Goal: Navigation & Orientation: Find specific page/section

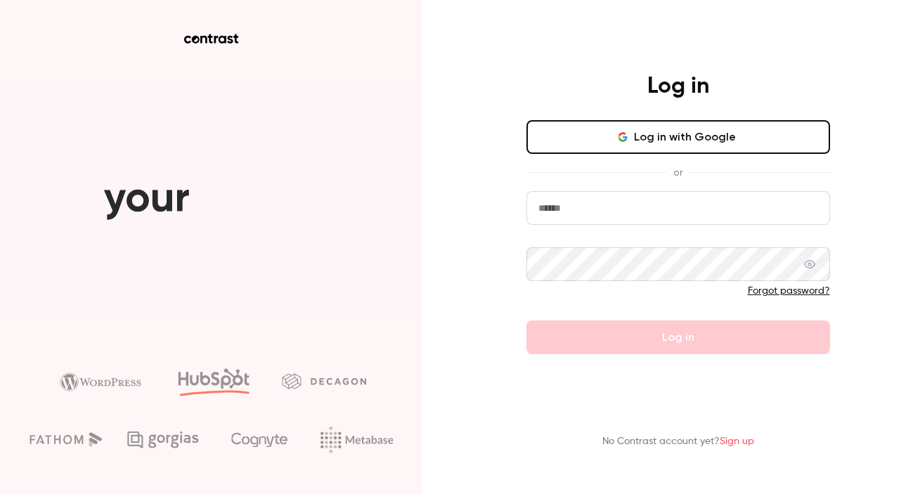
click at [659, 141] on button "Log in with Google" at bounding box center [678, 137] width 304 height 34
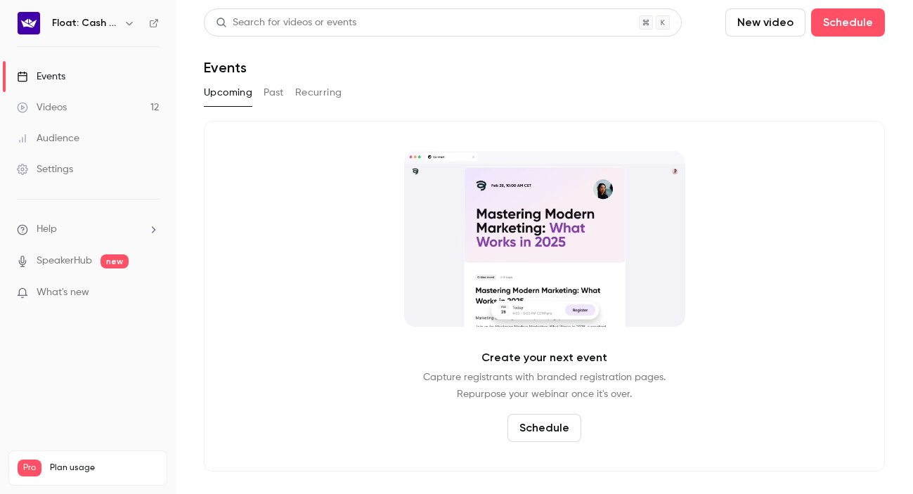
click at [29, 19] on img at bounding box center [29, 23] width 22 height 22
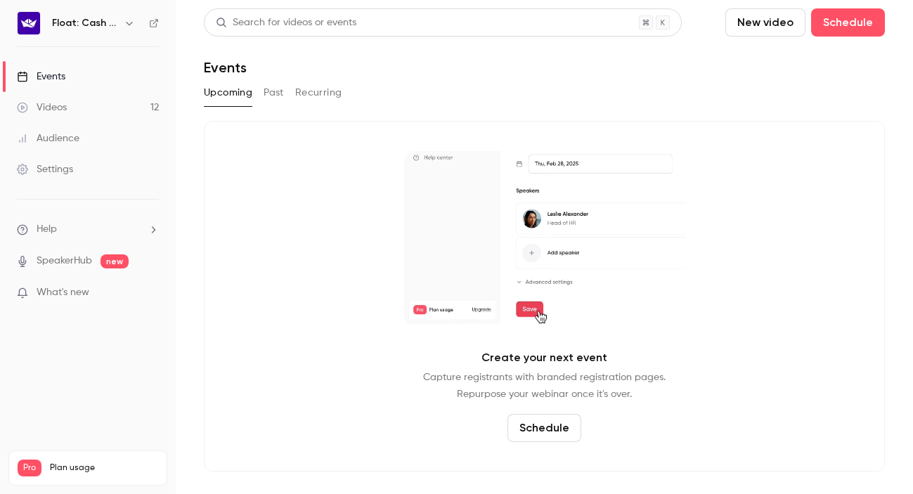
click at [85, 25] on h6 "Float: Cash Flow Intelligence Series" at bounding box center [85, 23] width 66 height 14
click at [154, 22] on icon at bounding box center [154, 23] width 8 height 8
